Goal: Communication & Community: Answer question/provide support

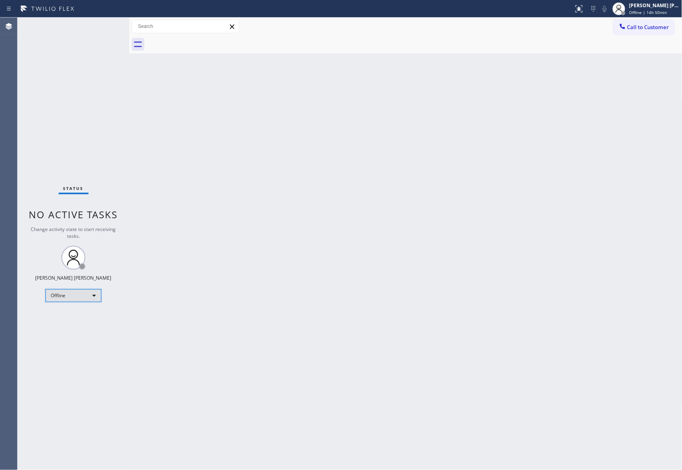
click at [62, 295] on div "Offline" at bounding box center [73, 295] width 56 height 13
click at [72, 329] on li "Unavailable" at bounding box center [73, 327] width 54 height 10
click at [92, 297] on div "Offline" at bounding box center [73, 295] width 56 height 13
click at [80, 327] on li "Unavailable" at bounding box center [73, 327] width 54 height 10
click at [628, 30] on span "Call to Customer" at bounding box center [648, 27] width 42 height 7
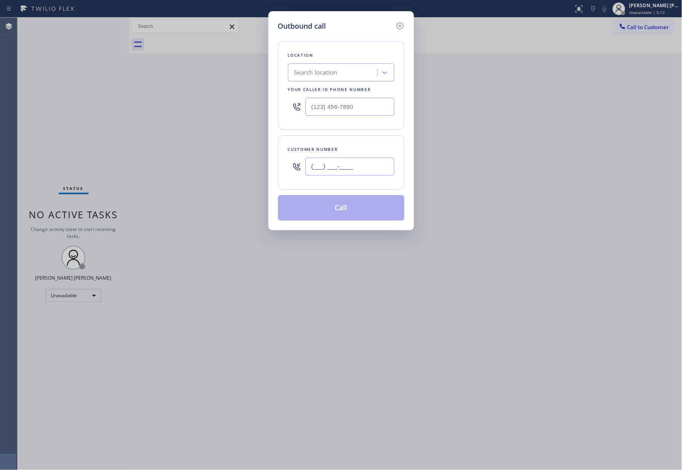
click at [345, 171] on input "(___) ___-____" at bounding box center [349, 166] width 89 height 18
paste input "619) 623-0032"
type input "(619) 623-0032"
click at [361, 111] on input "(___) ___-____" at bounding box center [349, 107] width 89 height 18
paste input "858) 413-9269"
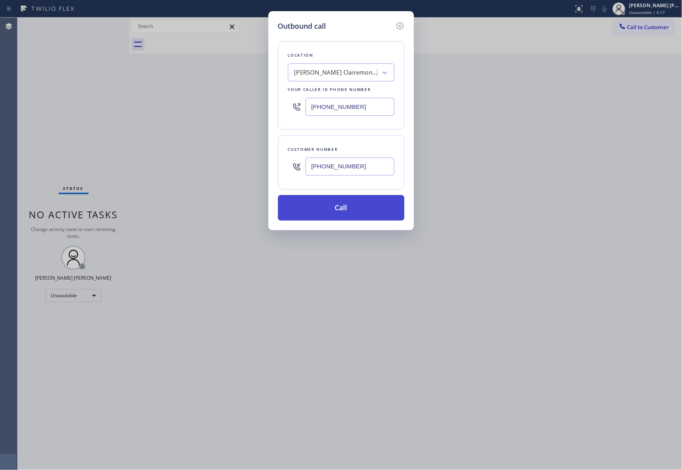
type input "(858) 413-9269"
click at [330, 212] on button "Call" at bounding box center [341, 208] width 126 height 26
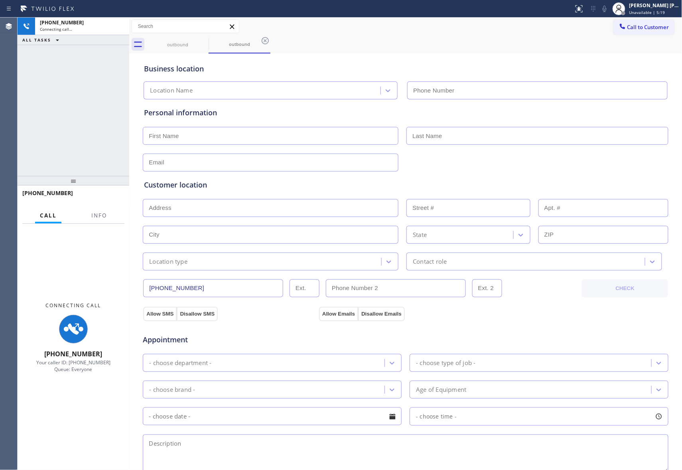
type input "(858) 413-9269"
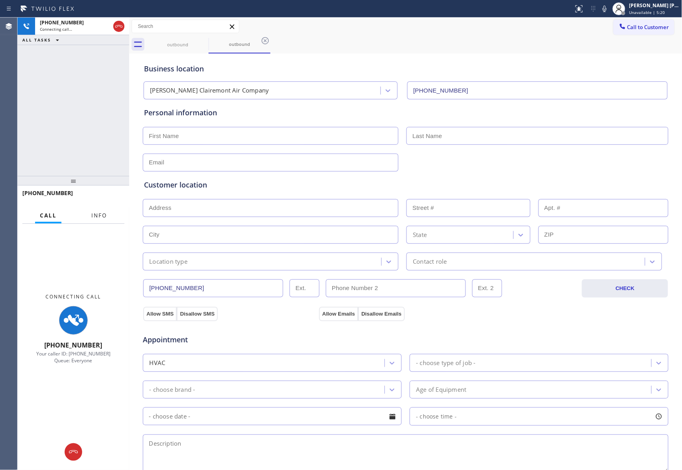
click at [99, 213] on span "Info" at bounding box center [99, 215] width 16 height 7
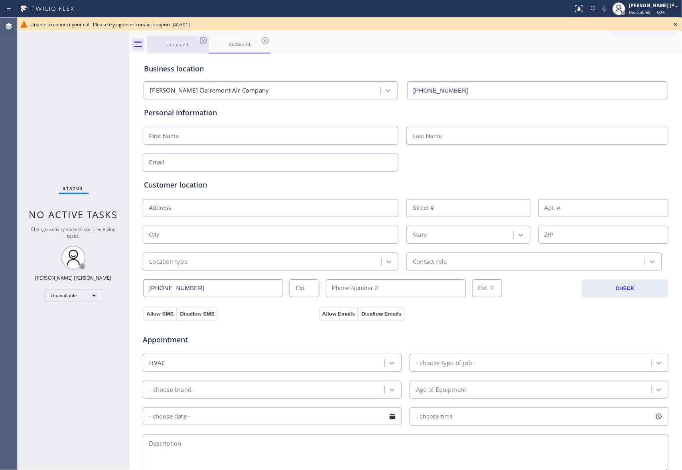
click at [168, 49] on div "outbound" at bounding box center [178, 44] width 60 height 18
drag, startPoint x: 168, startPoint y: 49, endPoint x: 104, endPoint y: 85, distance: 73.2
click at [104, 85] on div "Status No active tasks Change activity state to start receiving tasks. Keith Jo…" at bounding box center [74, 244] width 112 height 452
click at [201, 41] on icon at bounding box center [204, 41] width 10 height 10
click at [0, 0] on icon at bounding box center [0, 0] width 0 height 0
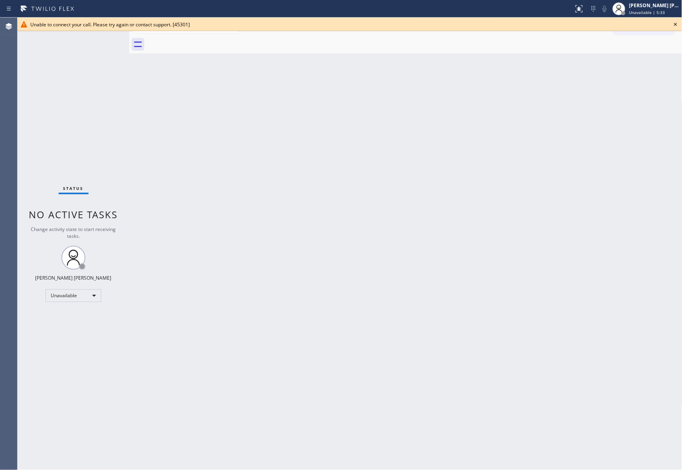
click at [201, 41] on div at bounding box center [414, 44] width 535 height 18
click at [679, 25] on icon at bounding box center [676, 25] width 10 height 10
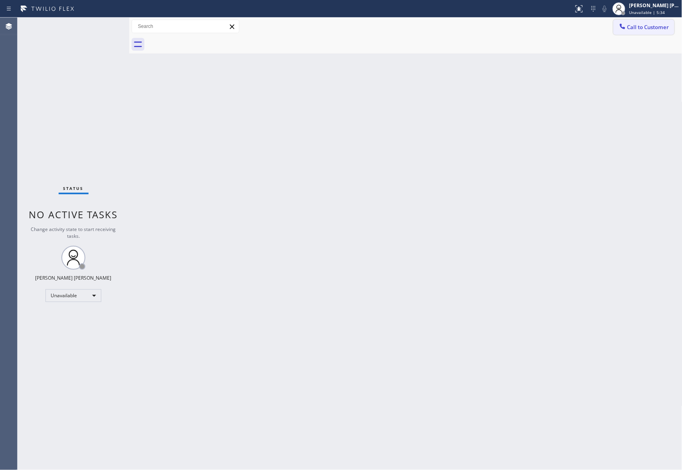
click at [648, 26] on span "Call to Customer" at bounding box center [648, 27] width 42 height 7
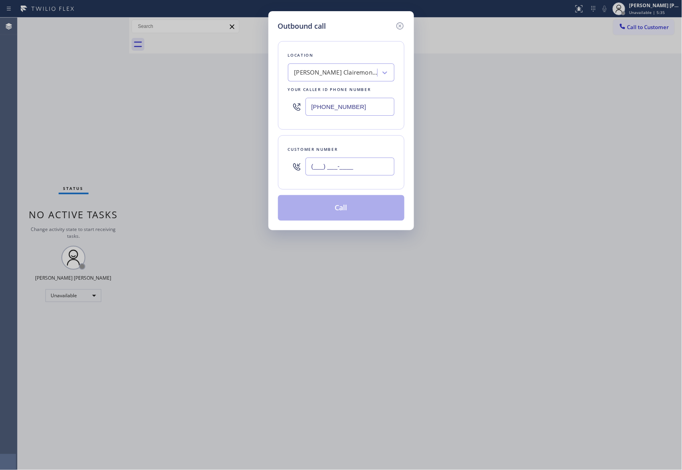
click at [356, 167] on input "(___) ___-____" at bounding box center [349, 166] width 89 height 18
paste input "619) 623-0032"
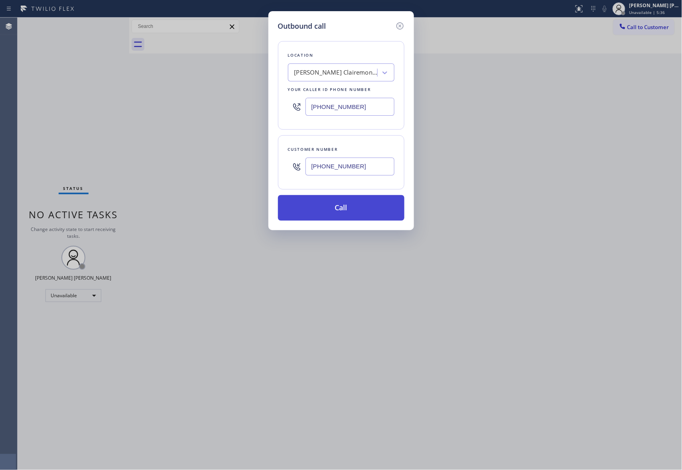
type input "(619) 623-0032"
click at [343, 211] on button "Call" at bounding box center [341, 208] width 126 height 26
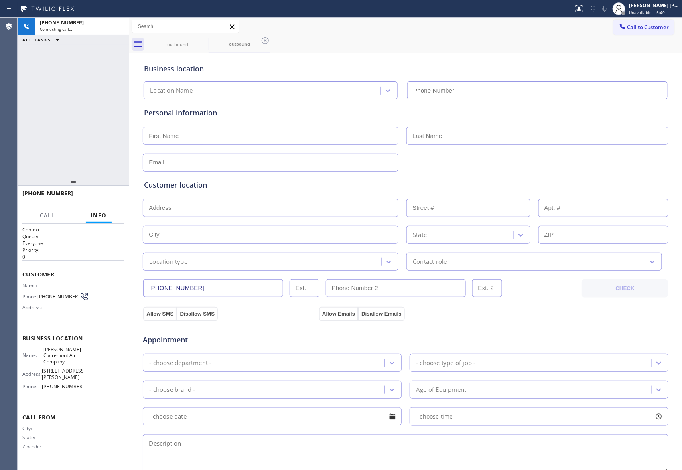
type input "(858) 413-9269"
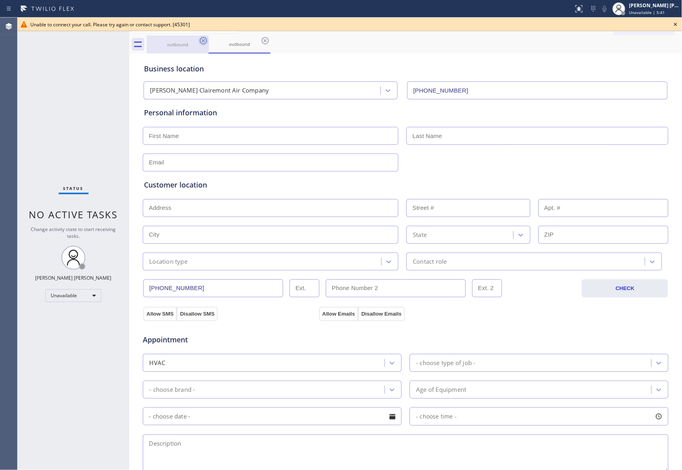
click at [203, 41] on icon at bounding box center [203, 40] width 7 height 7
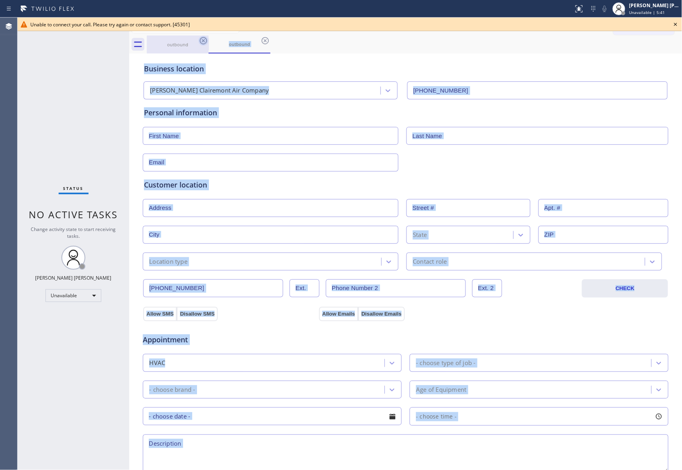
click at [209, 41] on div "outbound" at bounding box center [240, 44] width 62 height 18
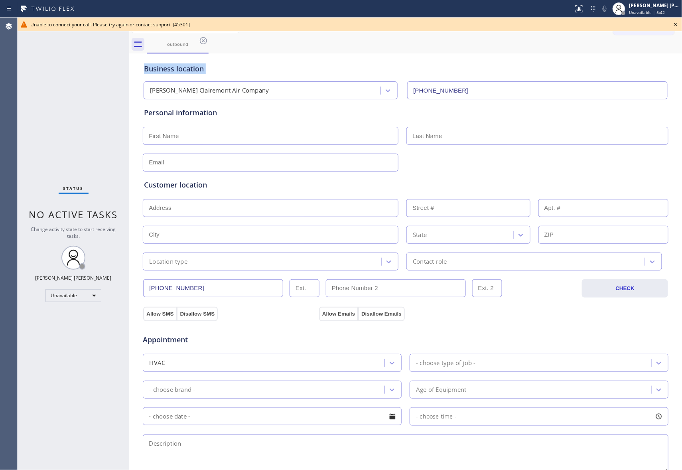
click at [203, 41] on icon at bounding box center [203, 40] width 7 height 7
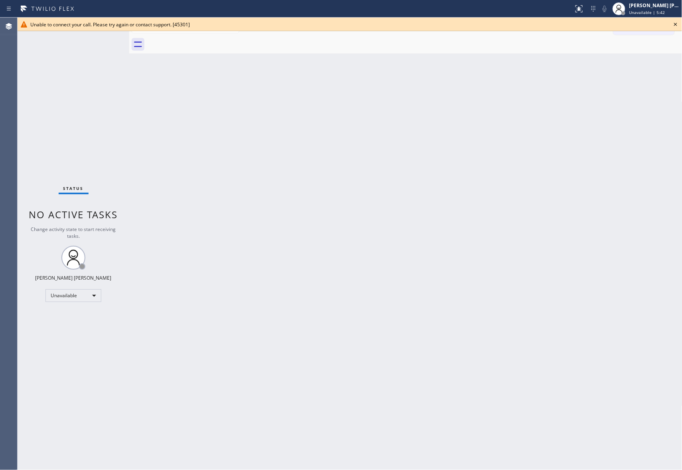
click at [203, 41] on div at bounding box center [414, 44] width 535 height 18
click at [673, 20] on icon at bounding box center [676, 25] width 10 height 10
